Goal: Navigation & Orientation: Find specific page/section

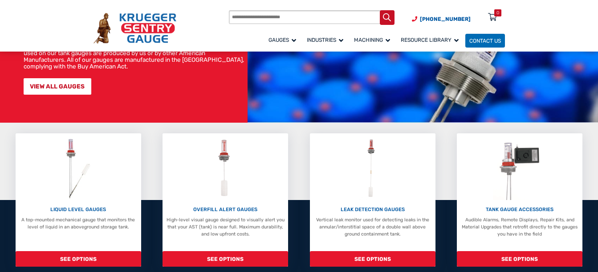
scroll to position [89, 0]
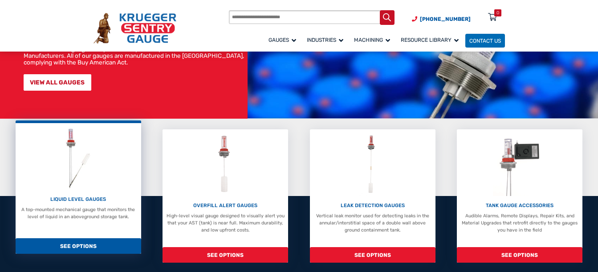
click at [110, 244] on span "SEE OPTIONS" at bounding box center [79, 247] width 126 height 16
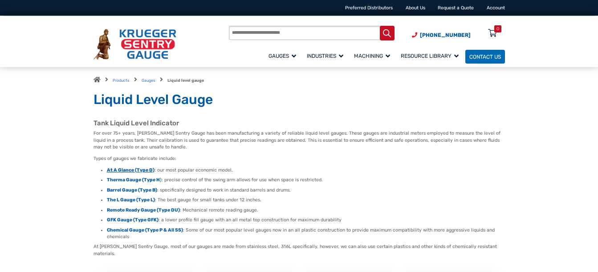
click at [143, 170] on strong "At A Glance (Type D)" at bounding box center [131, 170] width 48 height 6
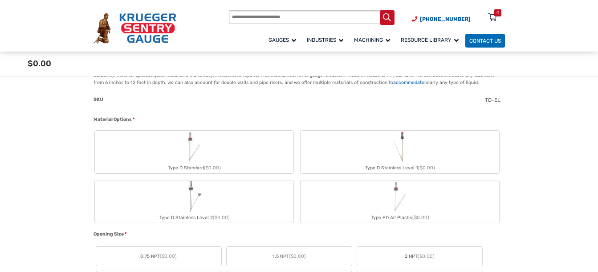
scroll to position [178, 0]
